Goal: Information Seeking & Learning: Learn about a topic

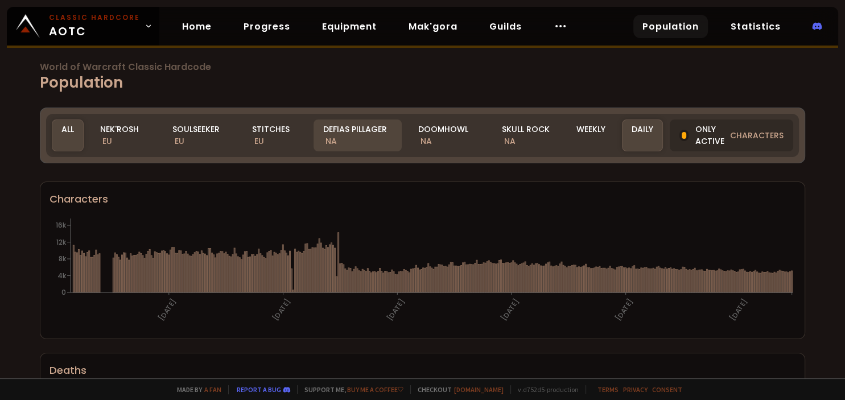
click at [374, 138] on div "Defias Pillager NA" at bounding box center [358, 135] width 89 height 32
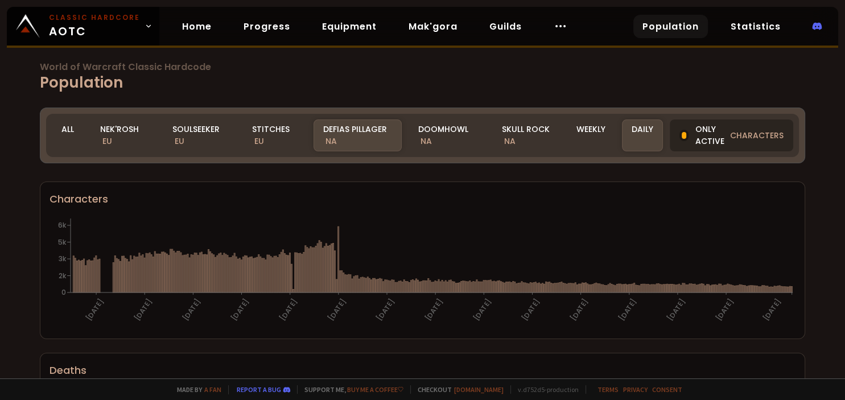
click at [685, 138] on div at bounding box center [684, 135] width 5 height 7
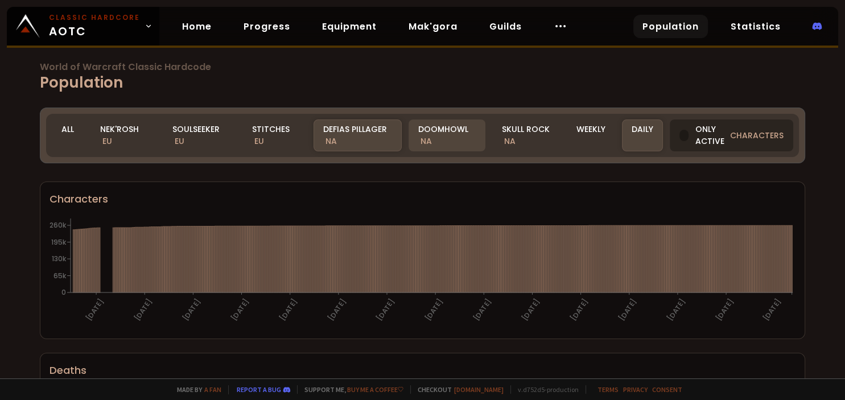
click at [459, 131] on div "Doomhowl NA" at bounding box center [447, 135] width 77 height 32
